Goal: Information Seeking & Learning: Find specific fact

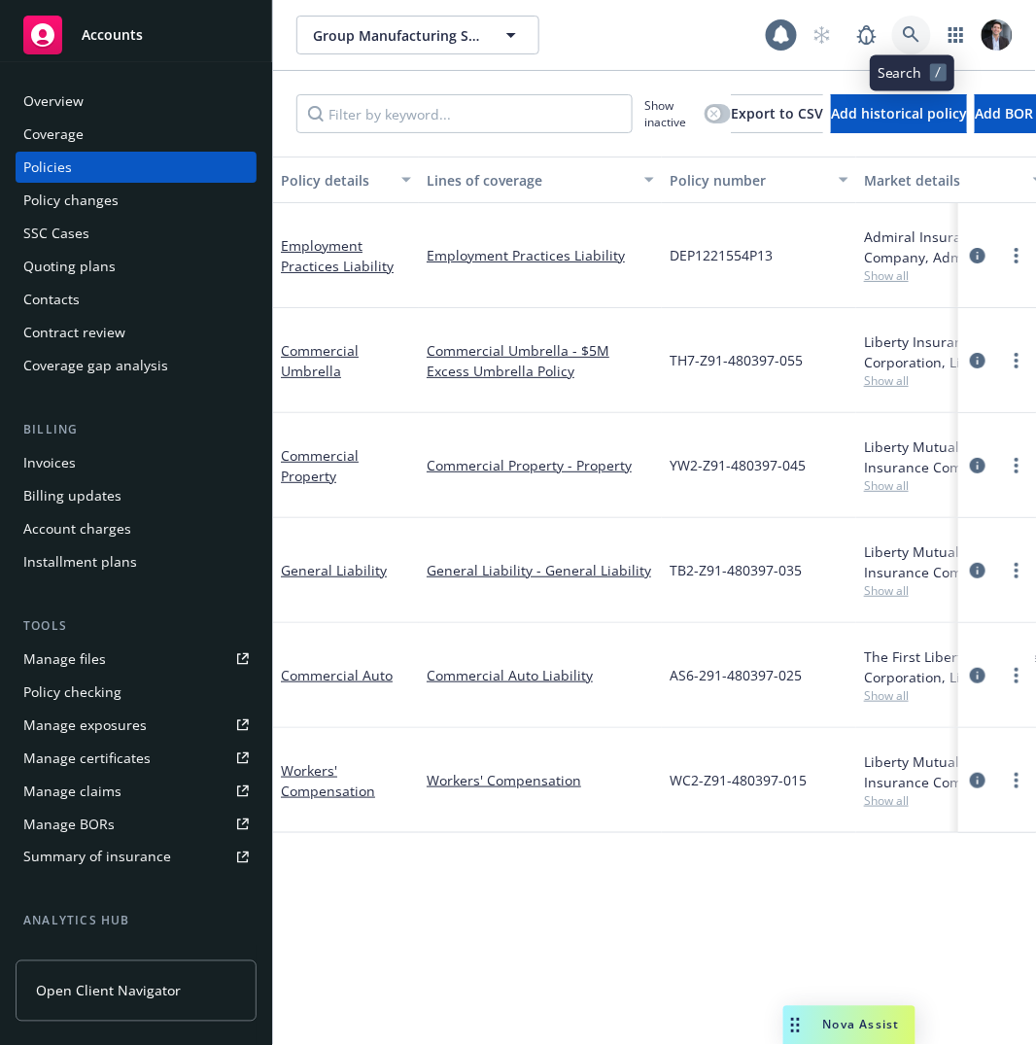
click at [918, 35] on icon at bounding box center [911, 34] width 17 height 17
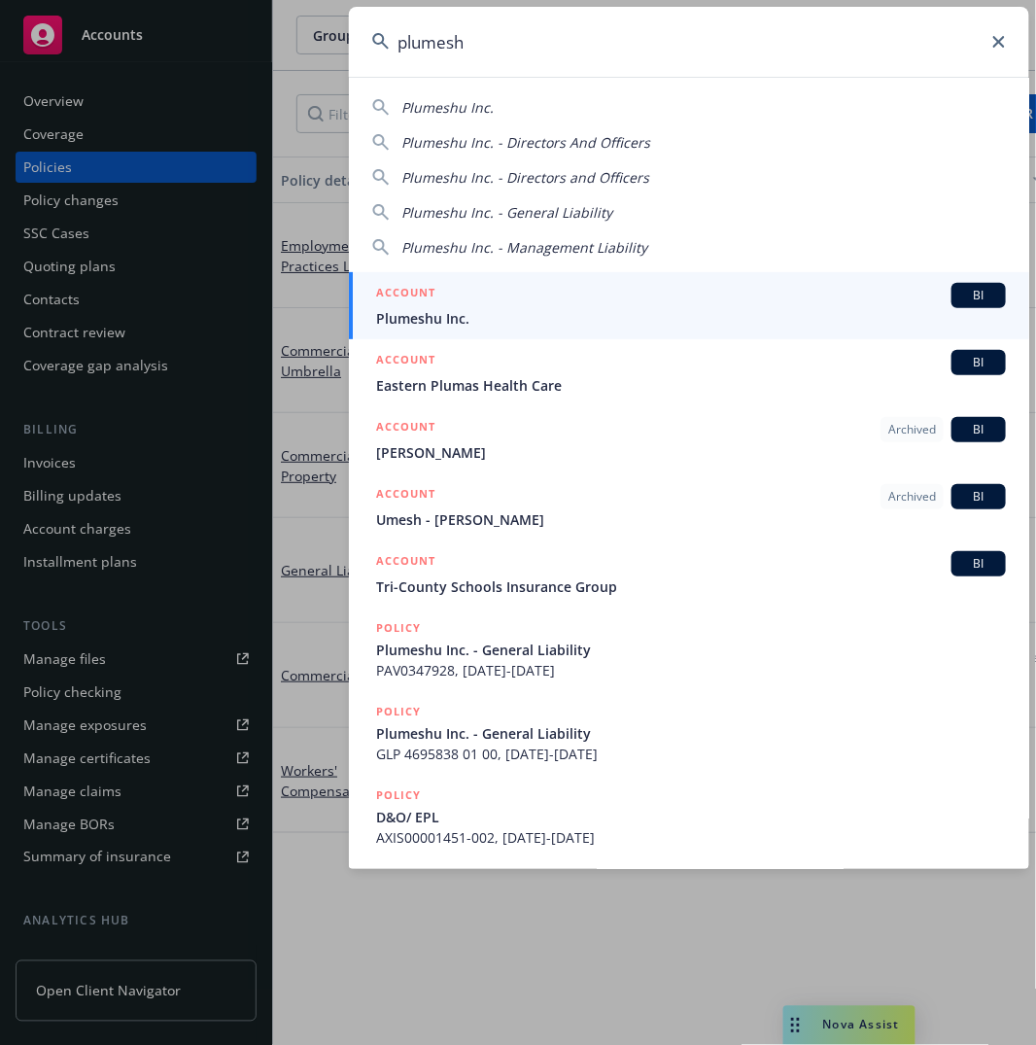
type input "plumesh"
click at [700, 290] on div "ACCOUNT BI" at bounding box center [691, 295] width 630 height 25
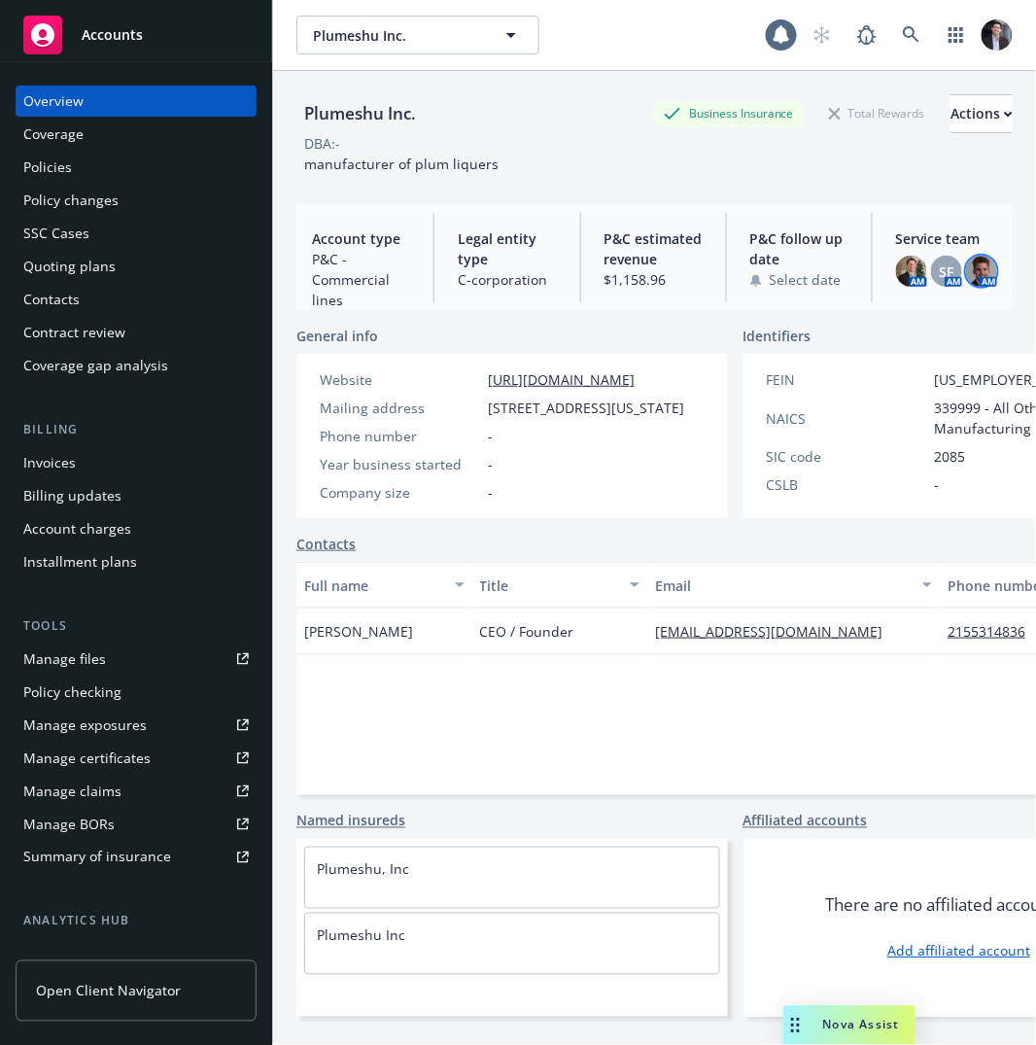
click at [966, 279] on img at bounding box center [981, 271] width 31 height 31
click at [940, 276] on span "SF" at bounding box center [947, 271] width 15 height 20
click at [902, 273] on img at bounding box center [911, 271] width 31 height 31
click at [53, 180] on div "Policies" at bounding box center [47, 167] width 49 height 31
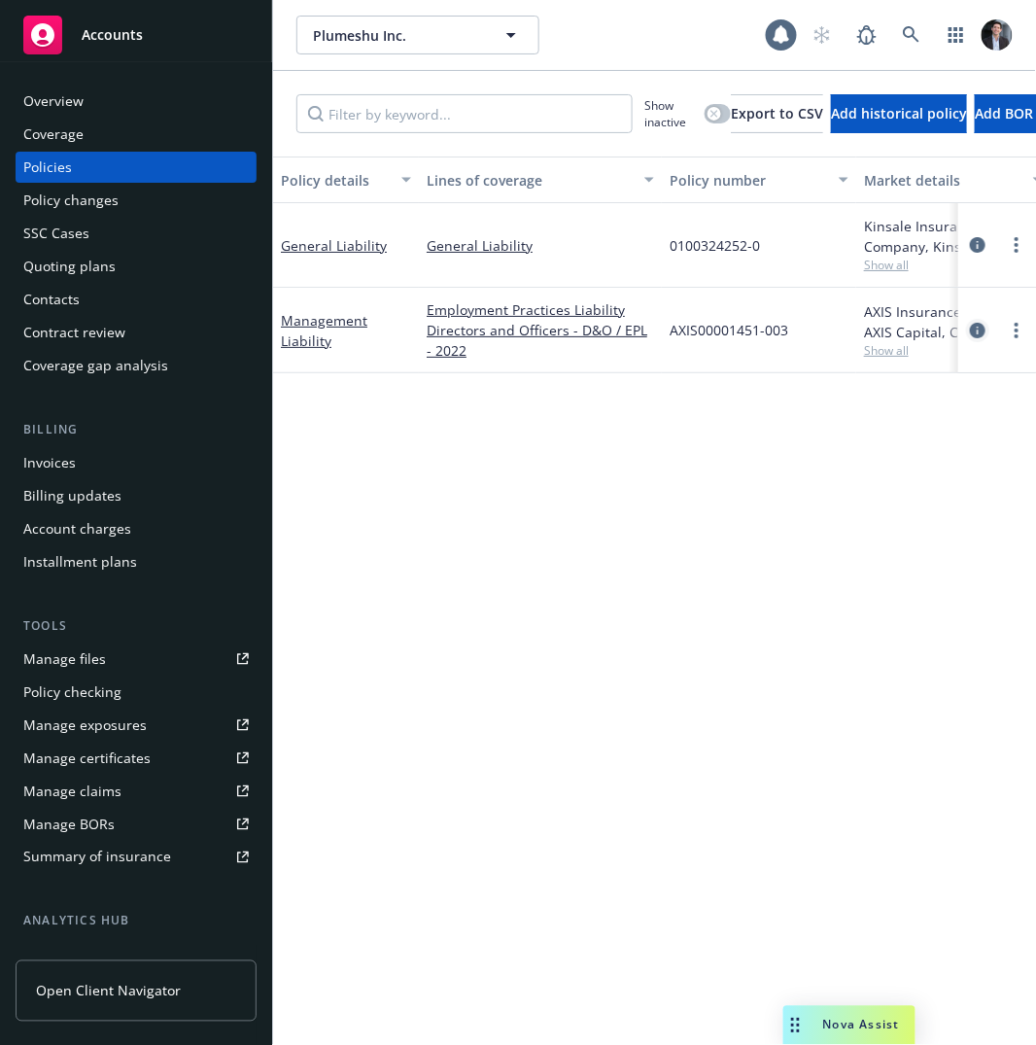
click at [971, 326] on icon "circleInformation" at bounding box center [978, 331] width 16 height 16
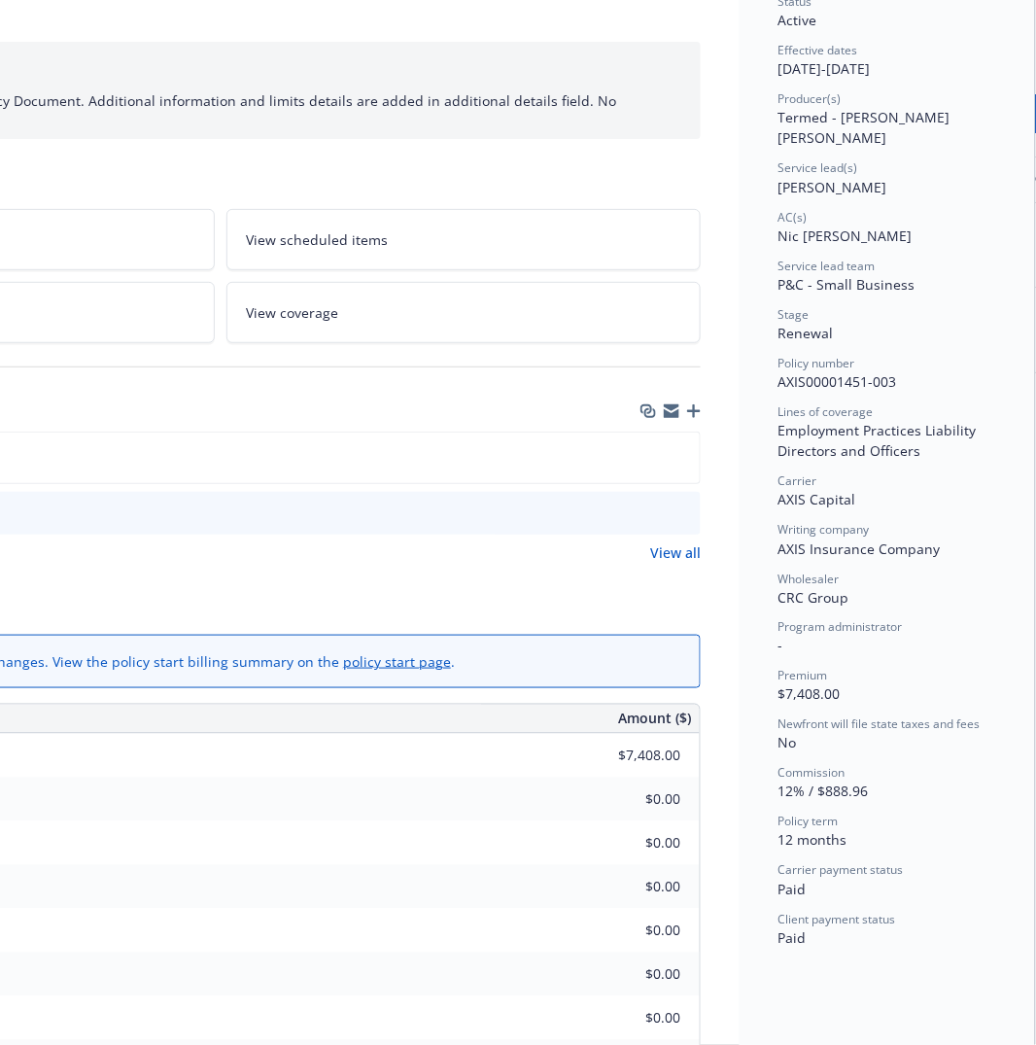
scroll to position [0, 316]
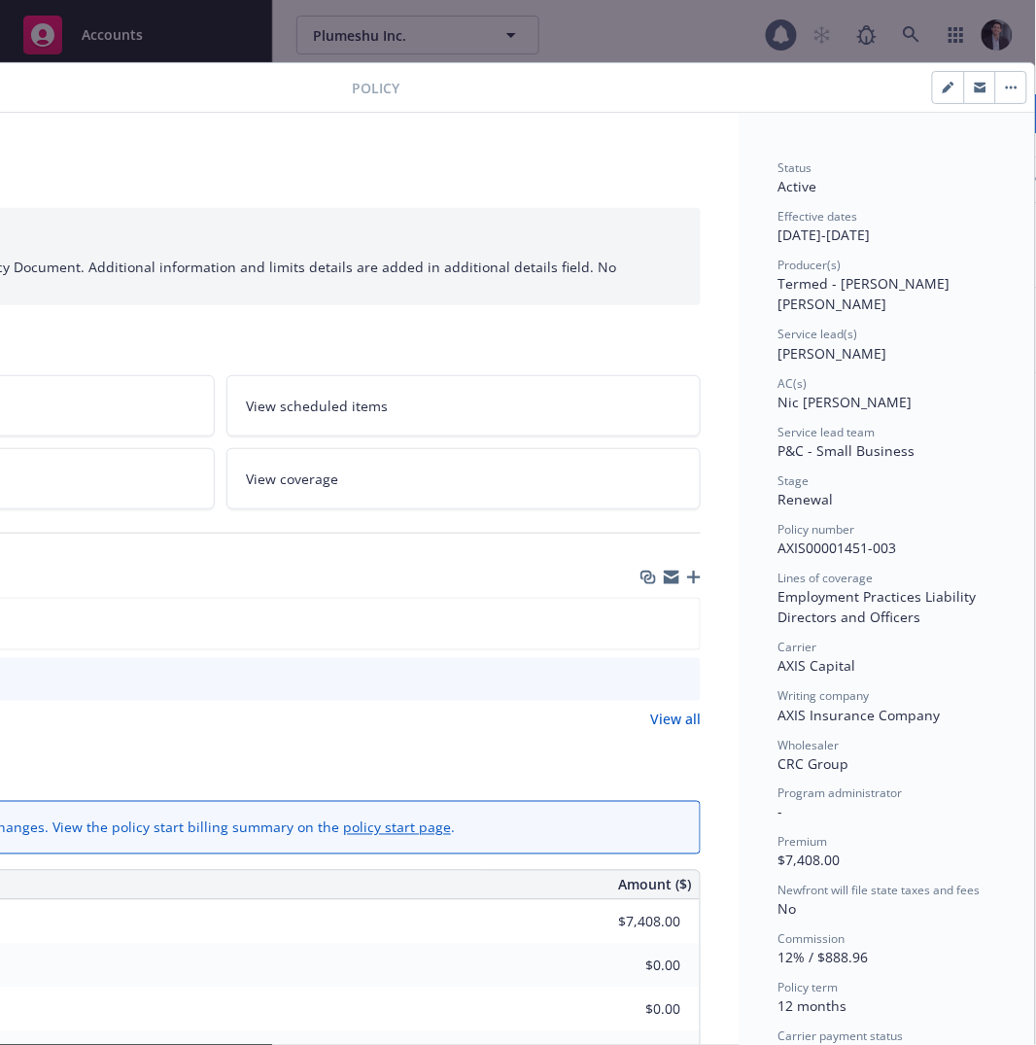
drag, startPoint x: 850, startPoint y: 369, endPoint x: 833, endPoint y: 381, distance: 21.0
click at [835, 380] on div "AC(s) [PERSON_NAME]" at bounding box center [887, 393] width 218 height 37
drag, startPoint x: 854, startPoint y: 303, endPoint x: 880, endPoint y: 350, distance: 53.5
click at [879, 347] on div "Status Active Effective dates [DATE] - [DATE] Producer(s) Termed - [PERSON_NAME…" at bounding box center [887, 636] width 218 height 955
click at [881, 375] on div "AC(s)" at bounding box center [887, 383] width 218 height 17
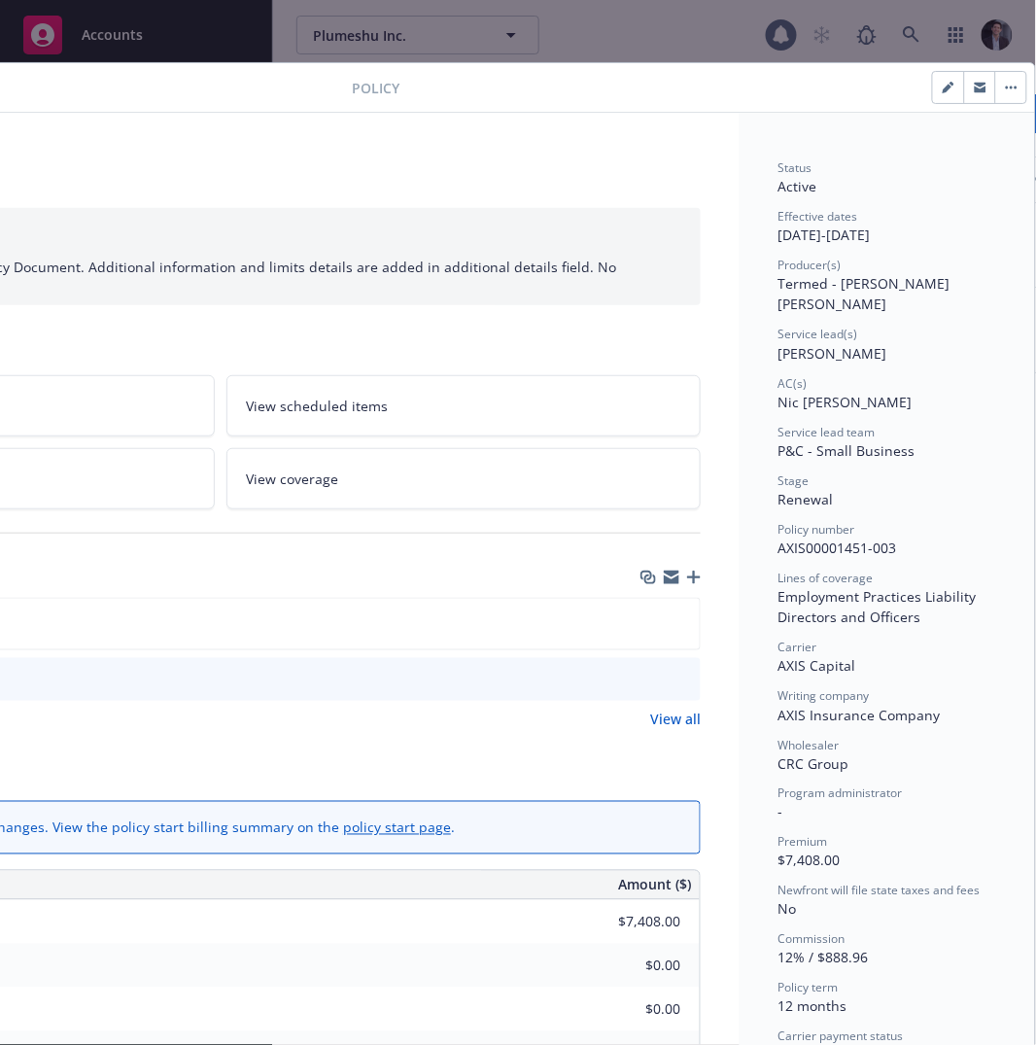
drag, startPoint x: 881, startPoint y: 356, endPoint x: 933, endPoint y: 423, distance: 84.5
click at [930, 417] on div "Status Active Effective dates [DATE] - [DATE] Producer(s) Termed - [PERSON_NAME…" at bounding box center [887, 636] width 218 height 955
click at [932, 429] on div "Service lead team P&C - Small Business" at bounding box center [887, 442] width 218 height 37
drag, startPoint x: 932, startPoint y: 429, endPoint x: 940, endPoint y: 616, distance: 187.7
click at [940, 606] on div "Status Active Effective dates [DATE] - [DATE] Producer(s) Termed - [PERSON_NAME…" at bounding box center [887, 636] width 218 height 955
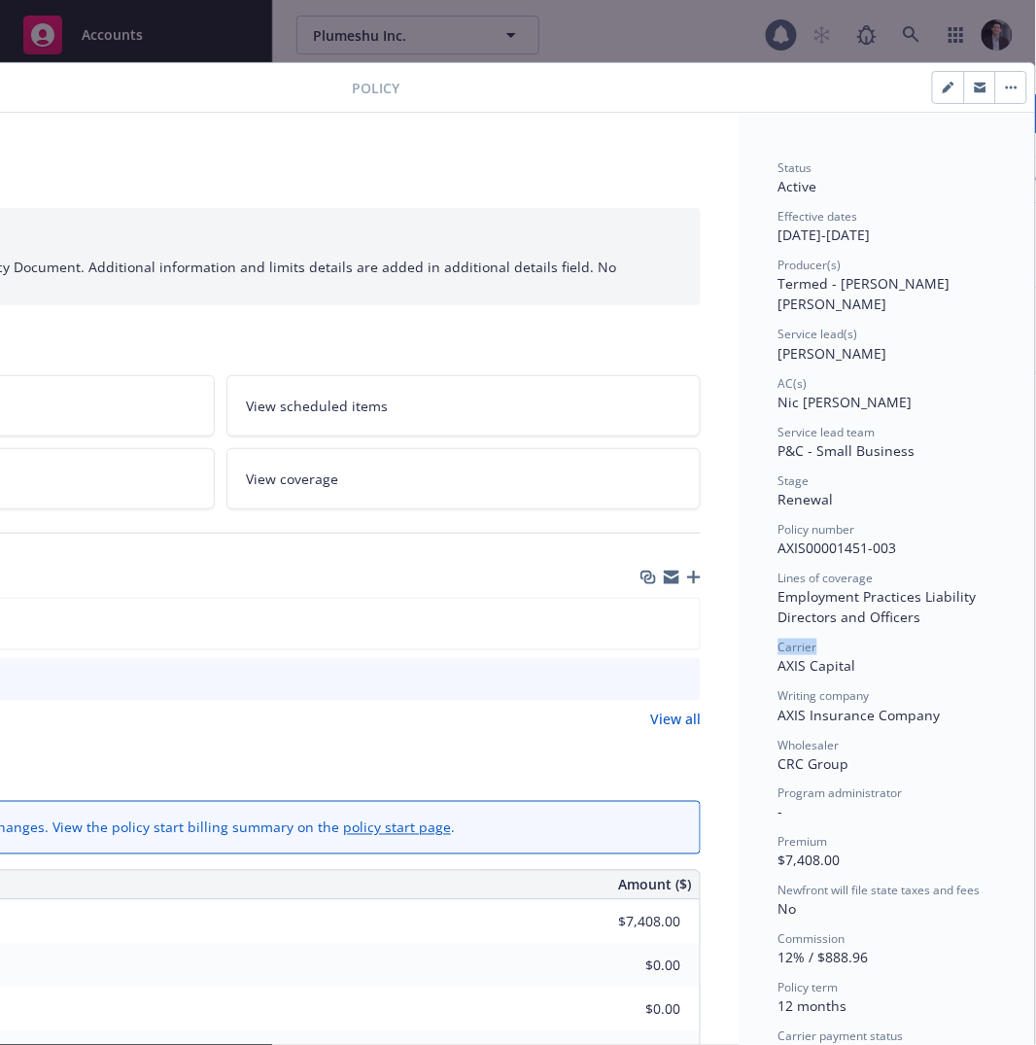
click at [940, 638] on div "Carrier" at bounding box center [887, 646] width 218 height 17
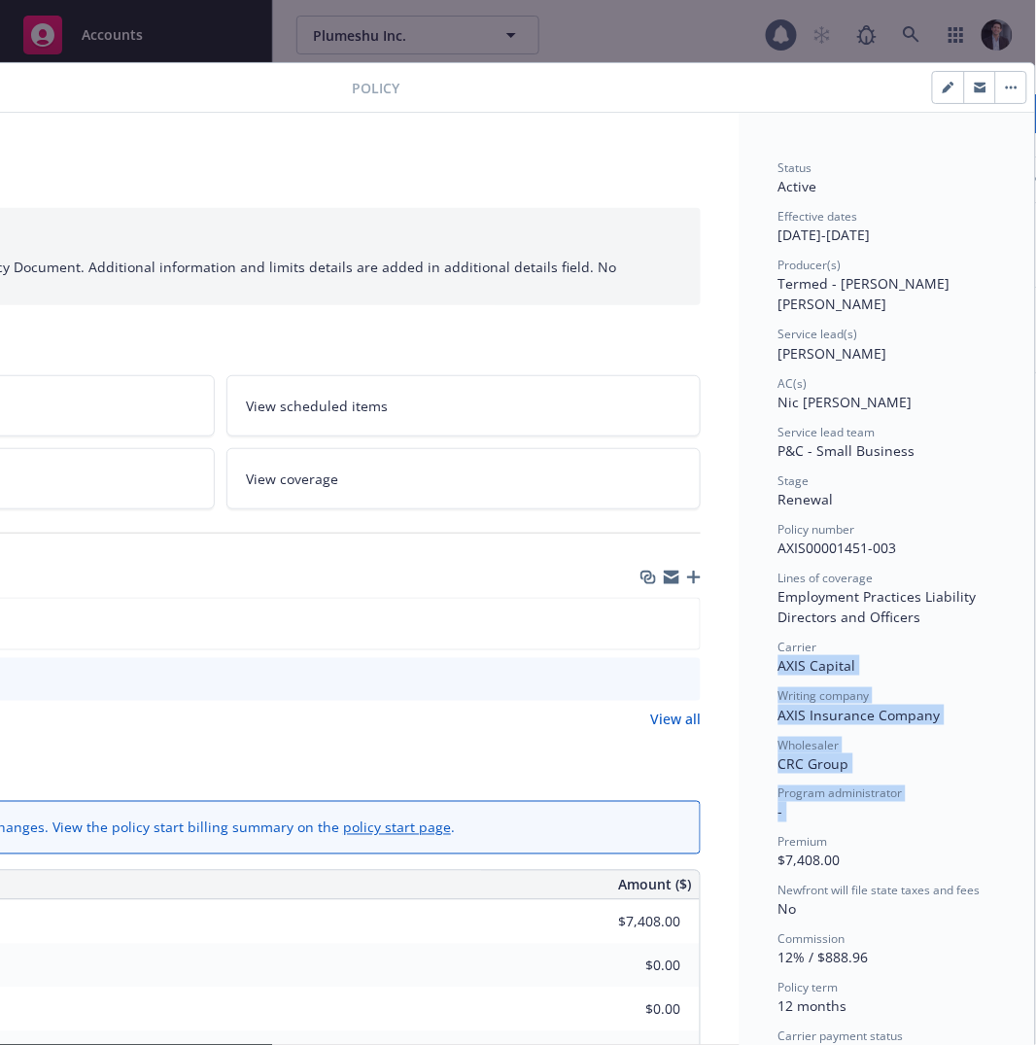
drag, startPoint x: 940, startPoint y: 662, endPoint x: 942, endPoint y: 860, distance: 198.2
click at [943, 860] on div "Status Active Effective dates [DATE] - [DATE] Producer(s) Termed - [PERSON_NAME…" at bounding box center [887, 636] width 218 height 955
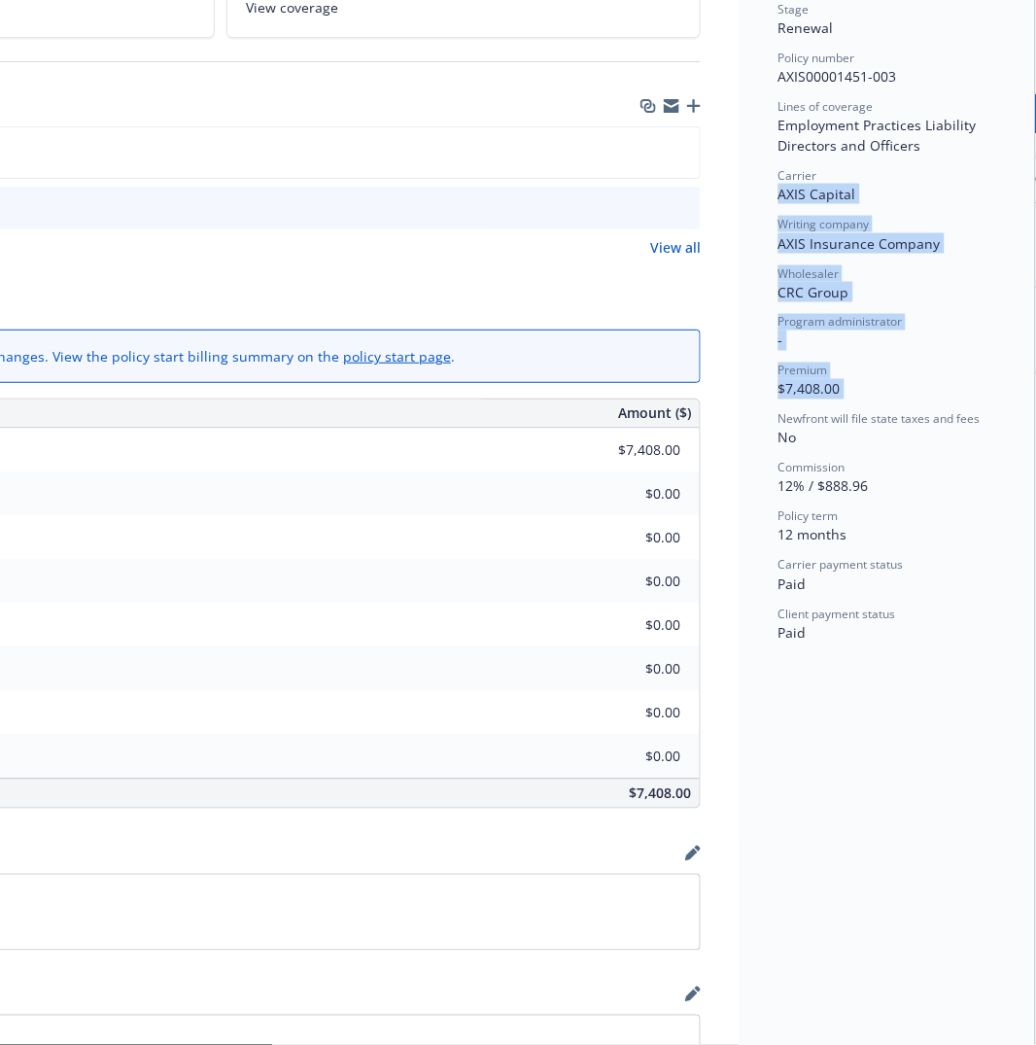
scroll to position [470, 316]
click at [912, 742] on div "Status Active Effective dates [DATE] - [DATE] Producer(s) Termed - [PERSON_NAME…" at bounding box center [886, 882] width 295 height 2481
